Goal: Task Accomplishment & Management: Use online tool/utility

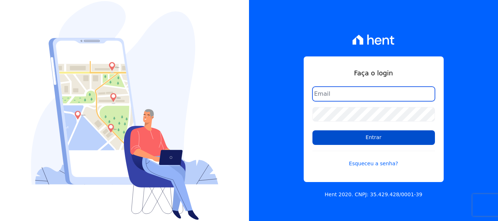
type input "luiz.nascimento@maislar.com"
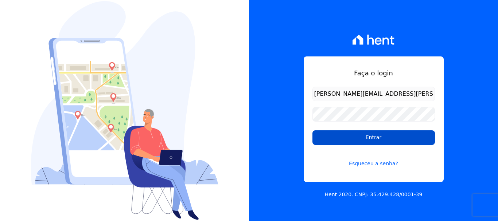
click at [398, 139] on input "Entrar" at bounding box center [374, 138] width 123 height 15
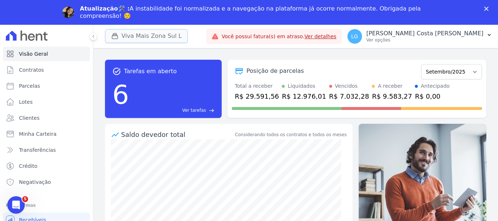
click at [159, 39] on button "Viva Mais Zona Sul L" at bounding box center [146, 36] width 83 height 14
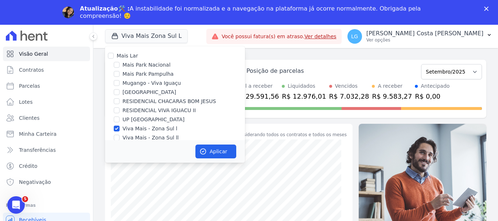
click at [122, 57] on label "Mais Lar" at bounding box center [127, 56] width 21 height 6
click at [114, 57] on input "Mais Lar" at bounding box center [111, 56] width 6 height 6
checkbox input "true"
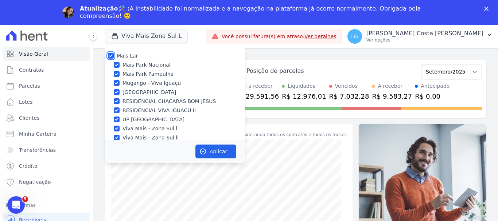
checkbox input "true"
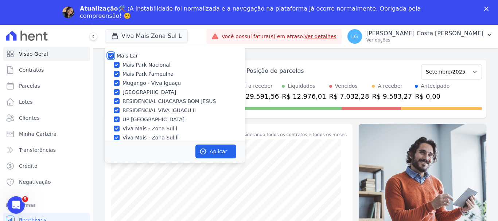
checkbox input "true"
click at [223, 157] on button "Aplicar" at bounding box center [216, 152] width 41 height 14
click at [486, 35] on button "LG [PERSON_NAME] Ver opções" at bounding box center [420, 36] width 157 height 20
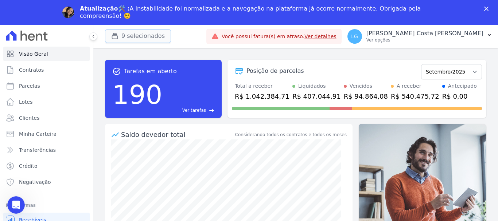
click at [141, 37] on button "9 selecionados" at bounding box center [138, 36] width 66 height 14
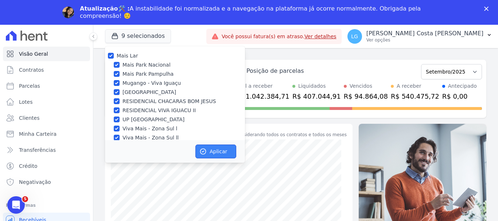
click at [219, 152] on button "Aplicar" at bounding box center [216, 152] width 41 height 14
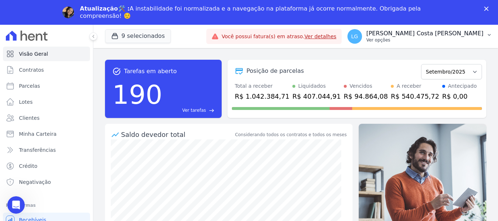
click at [486, 34] on button "LG [PERSON_NAME] Ver opções" at bounding box center [420, 36] width 157 height 20
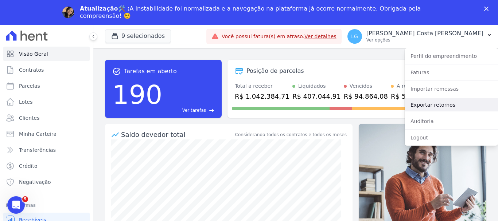
click at [428, 107] on link "Exportar retornos" at bounding box center [451, 105] width 93 height 13
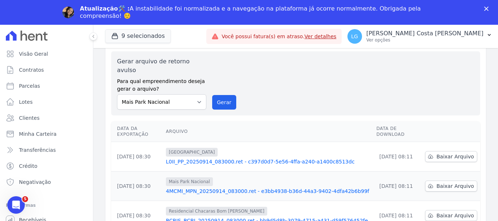
scroll to position [36, 0]
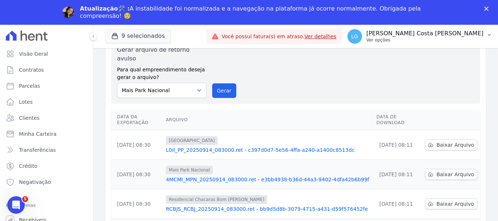
click at [488, 35] on icon "button" at bounding box center [490, 35] width 6 height 6
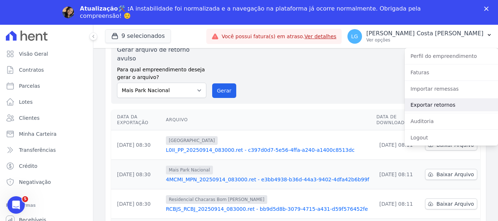
click at [447, 107] on link "Exportar retornos" at bounding box center [451, 105] width 93 height 13
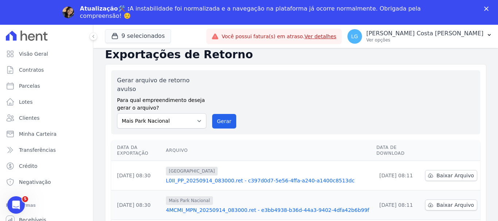
scroll to position [0, 0]
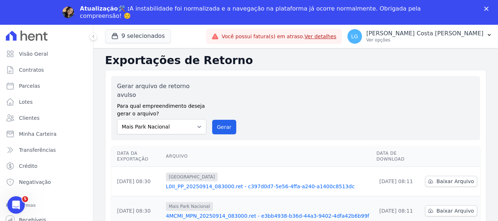
click at [337, 37] on link "Ver detalhes" at bounding box center [321, 37] width 32 height 6
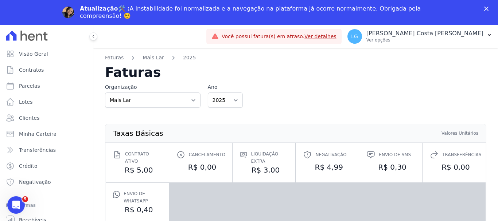
click at [35, 39] on icon at bounding box center [27, 36] width 42 height 10
click at [489, 7] on div "Fechar" at bounding box center [487, 9] width 7 height 4
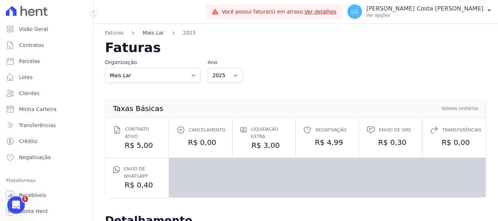
click at [146, 34] on link "Mais Lar" at bounding box center [153, 33] width 21 height 8
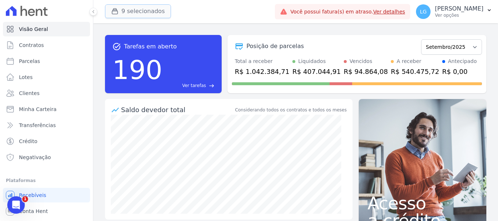
click at [151, 11] on button "9 selecionados" at bounding box center [138, 11] width 66 height 14
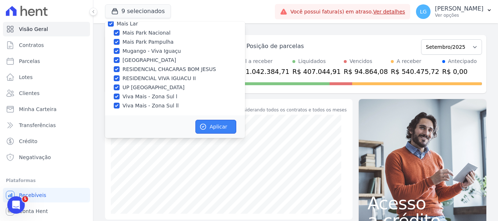
click at [220, 130] on button "Aplicar" at bounding box center [216, 127] width 41 height 14
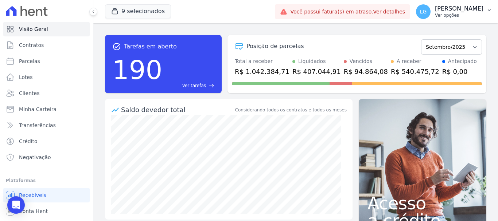
click at [485, 8] on button "LG [PERSON_NAME] Ver opções" at bounding box center [454, 11] width 88 height 20
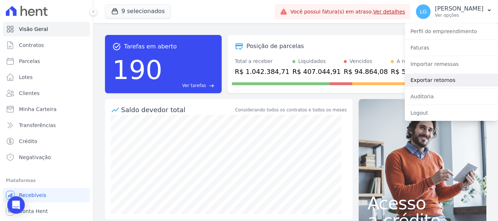
click at [437, 81] on link "Exportar retornos" at bounding box center [451, 80] width 93 height 13
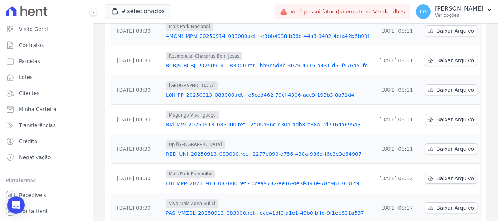
scroll to position [240, 0]
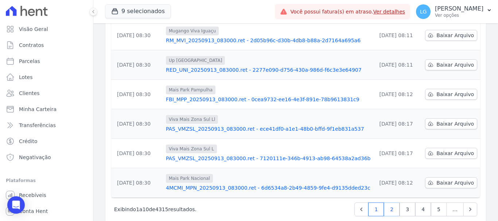
click at [391, 203] on link "2" at bounding box center [392, 210] width 16 height 14
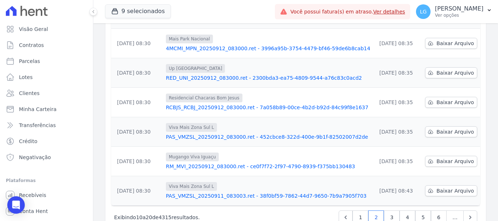
scroll to position [240, 0]
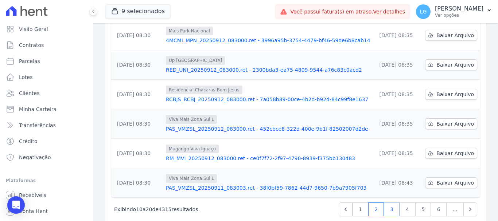
click at [388, 203] on link "3" at bounding box center [392, 210] width 16 height 14
click at [359, 203] on link "1" at bounding box center [361, 210] width 16 height 14
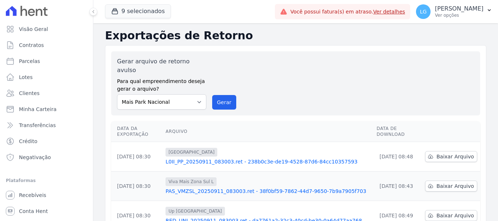
scroll to position [36, 0]
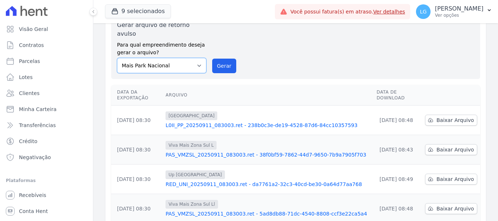
click at [195, 58] on select "Mais Park Nacional Mais Park Pampulha Mugango - Viva Iguaçu Parque Primavera RE…" at bounding box center [161, 65] width 89 height 15
click at [231, 59] on button "Gerar" at bounding box center [224, 66] width 24 height 15
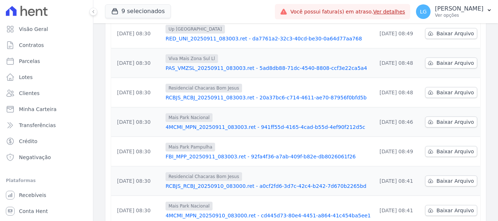
scroll to position [240, 0]
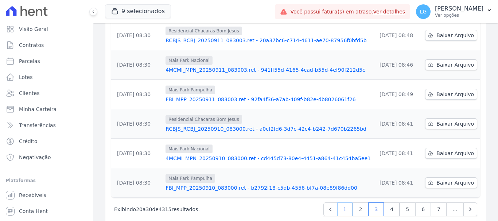
click at [345, 203] on link "1" at bounding box center [345, 210] width 16 height 14
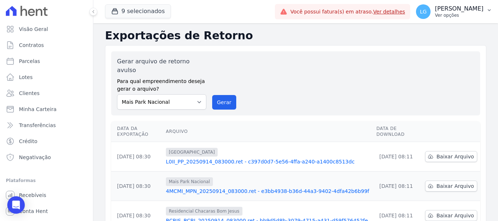
click at [471, 14] on p "Ver opções" at bounding box center [459, 15] width 49 height 6
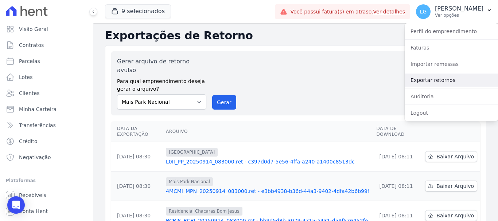
click at [460, 81] on link "Exportar retornos" at bounding box center [451, 80] width 93 height 13
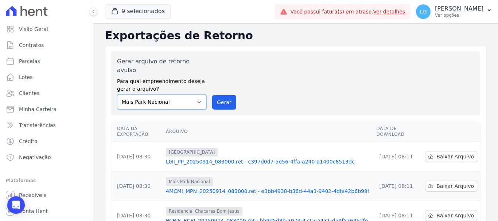
click at [197, 94] on select "Mais Park Nacional Mais Park Pampulha Mugango - Viva Iguaçu Parque Primavera RE…" at bounding box center [161, 101] width 89 height 15
click at [338, 62] on div "Gerar arquivo de retorno avulso Para qual empreendimento deseja gerar o arquivo…" at bounding box center [296, 83] width 358 height 53
click at [482, 10] on p "[PERSON_NAME]" at bounding box center [459, 8] width 49 height 7
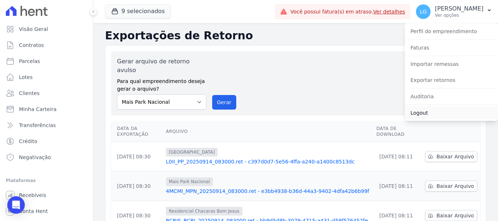
click at [420, 112] on link "Logout" at bounding box center [451, 113] width 93 height 13
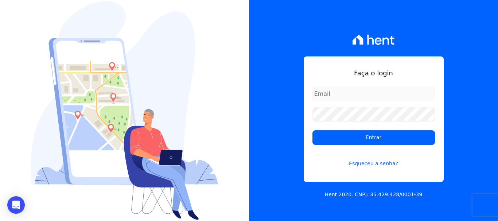
type input "[PERSON_NAME][EMAIL_ADDRESS][DOMAIN_NAME]"
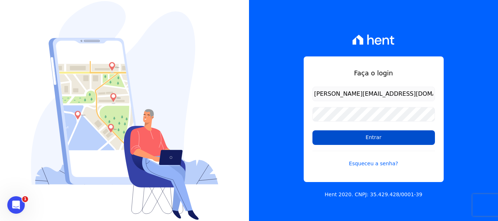
click at [366, 141] on input "Entrar" at bounding box center [374, 138] width 123 height 15
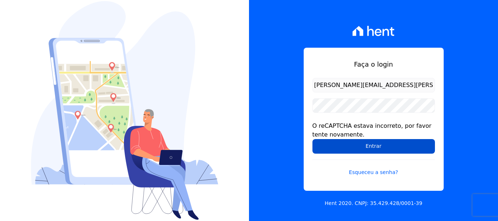
click at [379, 142] on input "Entrar" at bounding box center [374, 146] width 123 height 15
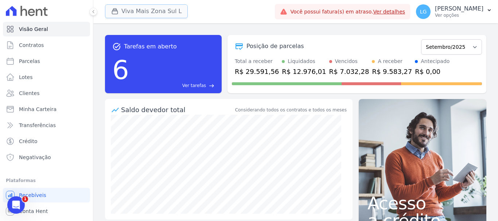
click at [158, 11] on button "Viva Mais Zona Sul L" at bounding box center [146, 11] width 83 height 14
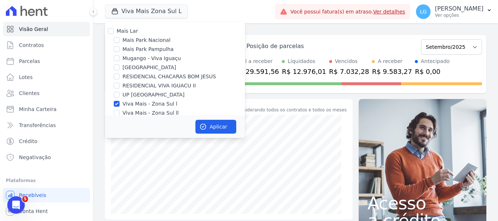
click at [134, 34] on label "Mais Lar" at bounding box center [127, 31] width 21 height 6
click at [114, 34] on input "Mais Lar" at bounding box center [111, 31] width 6 height 6
checkbox input "true"
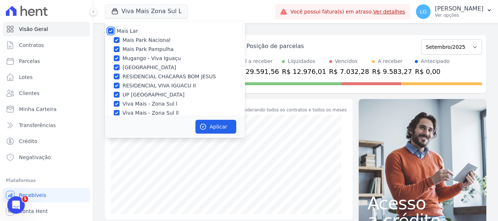
checkbox input "true"
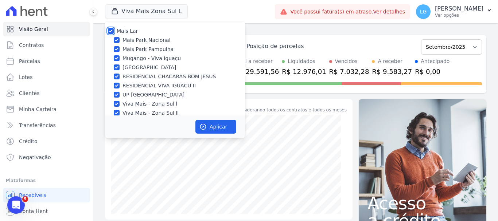
checkbox input "true"
click at [214, 132] on button "Aplicar" at bounding box center [216, 127] width 41 height 14
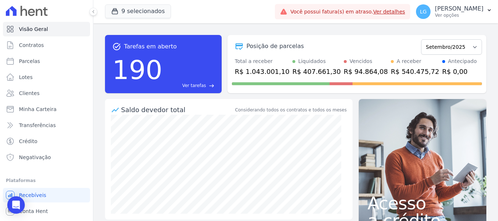
click at [484, 9] on button "LG [PERSON_NAME] Ver opções" at bounding box center [454, 11] width 88 height 20
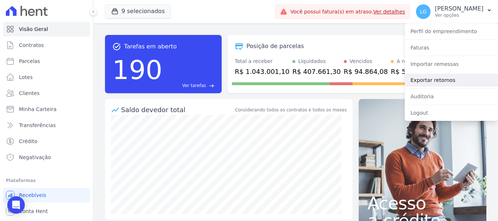
click at [448, 84] on link "Exportar retornos" at bounding box center [451, 80] width 93 height 13
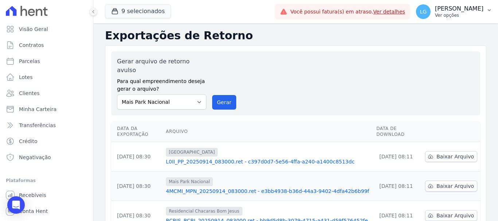
click at [487, 10] on icon "button" at bounding box center [490, 10] width 6 height 6
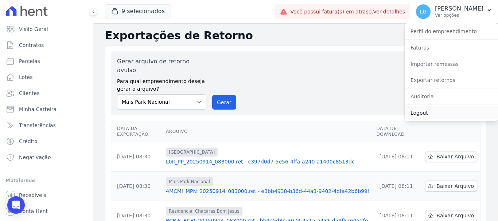
click at [425, 110] on link "Logout" at bounding box center [451, 113] width 93 height 13
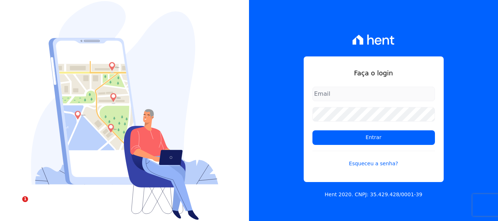
type input "[PERSON_NAME][EMAIL_ADDRESS][DOMAIN_NAME]"
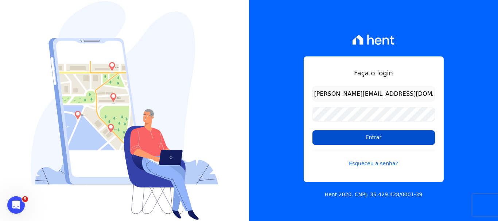
click at [348, 142] on input "Entrar" at bounding box center [374, 138] width 123 height 15
